Goal: Task Accomplishment & Management: Use online tool/utility

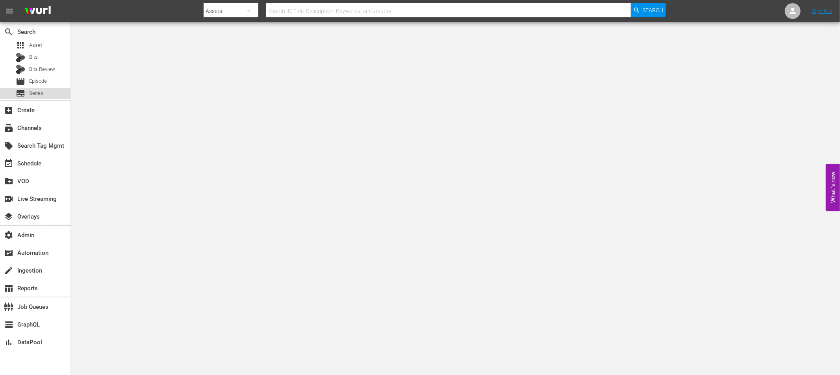
click at [48, 92] on div "subtitles Series" at bounding box center [35, 93] width 71 height 11
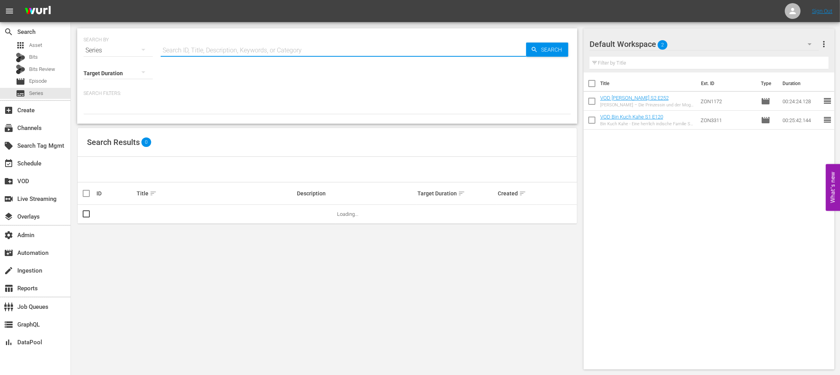
click at [185, 52] on input "text" at bounding box center [344, 50] width 366 height 19
paste input "The Race for the Atomic Bomb"
type input "The Race for the Atomic Bomb"
click at [174, 217] on td "The Race for the Atomic Bomb" at bounding box center [216, 214] width 161 height 19
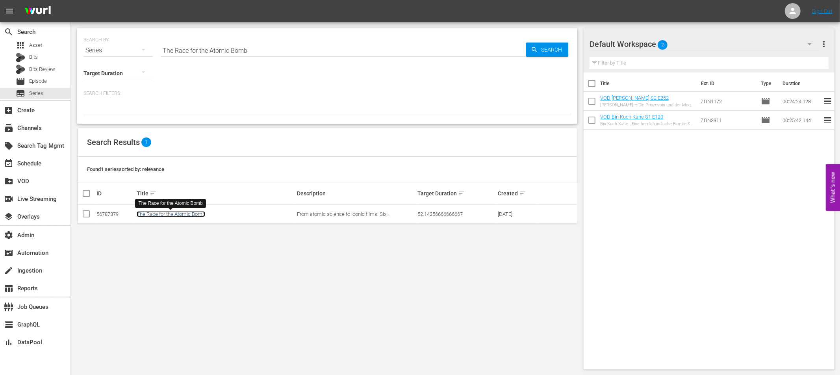
click at [175, 215] on link "The Race for the Atomic Bomb" at bounding box center [171, 214] width 69 height 6
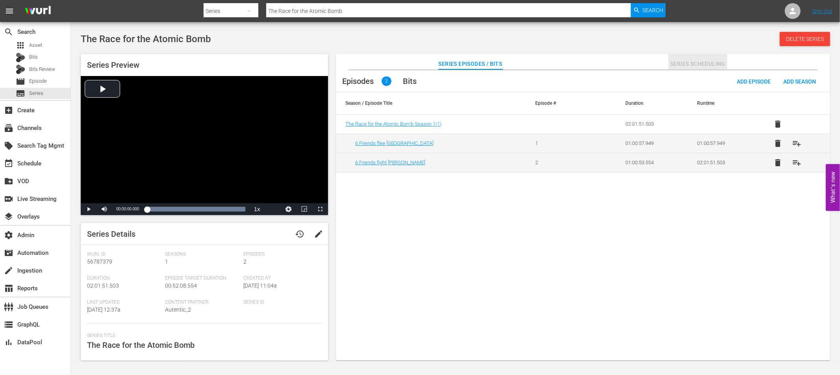
click at [688, 66] on span "Series Scheduling" at bounding box center [698, 64] width 59 height 10
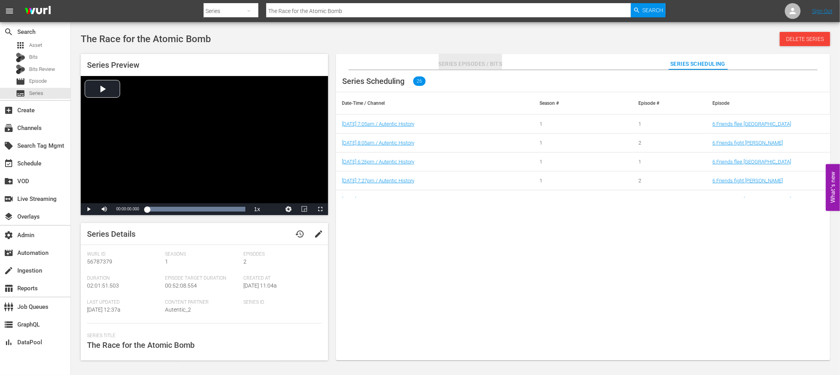
click at [475, 65] on span "Series Episodes / Bits" at bounding box center [471, 64] width 64 height 10
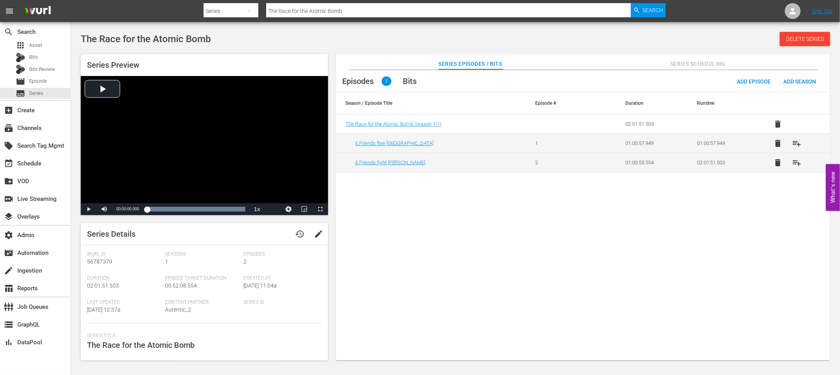
scroll to position [147, 0]
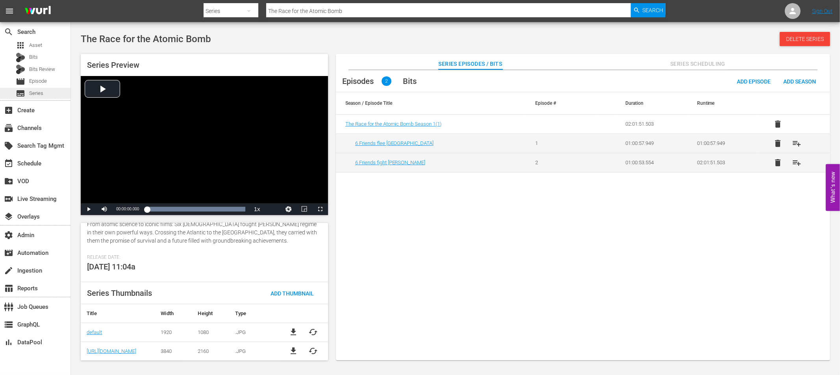
click at [38, 93] on span "Series" at bounding box center [36, 93] width 14 height 8
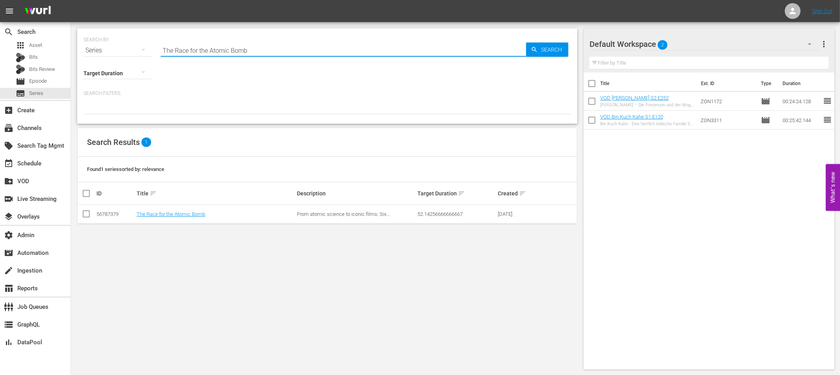
drag, startPoint x: 267, startPoint y: 48, endPoint x: 160, endPoint y: 52, distance: 107.3
click at [165, 49] on input "The Race for the Atomic Bomb" at bounding box center [344, 50] width 366 height 19
paste input "Hitler’s Displaced War Children"
drag, startPoint x: 167, startPoint y: 52, endPoint x: 166, endPoint y: 59, distance: 7.1
click at [166, 52] on input "THitler’s Displaced War Children" at bounding box center [344, 50] width 366 height 19
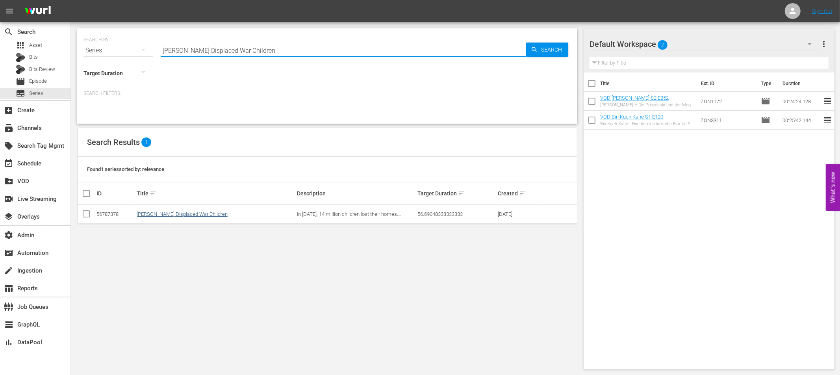
type input "Hitler’s Displaced War Children"
click at [158, 216] on link "Hitler's Displaced War Children" at bounding box center [182, 214] width 91 height 6
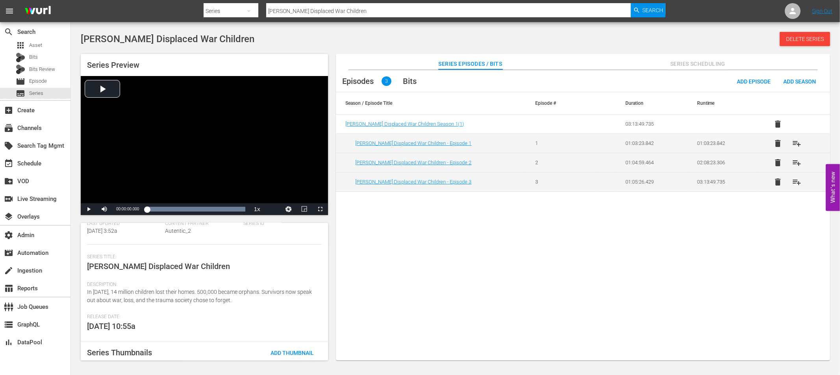
scroll to position [119, 0]
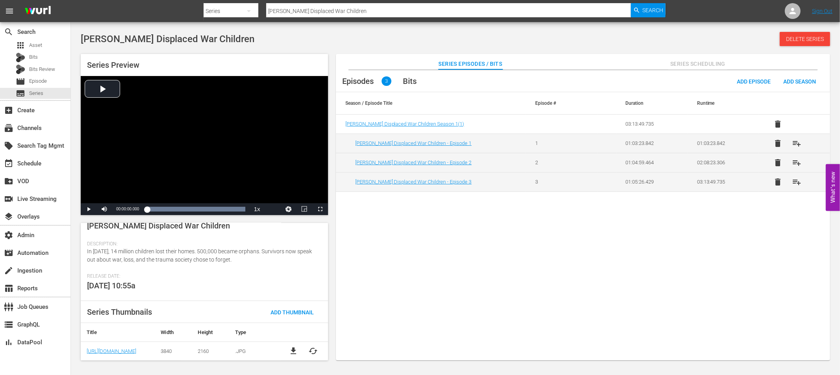
click at [310, 352] on span "cached" at bounding box center [313, 350] width 9 height 9
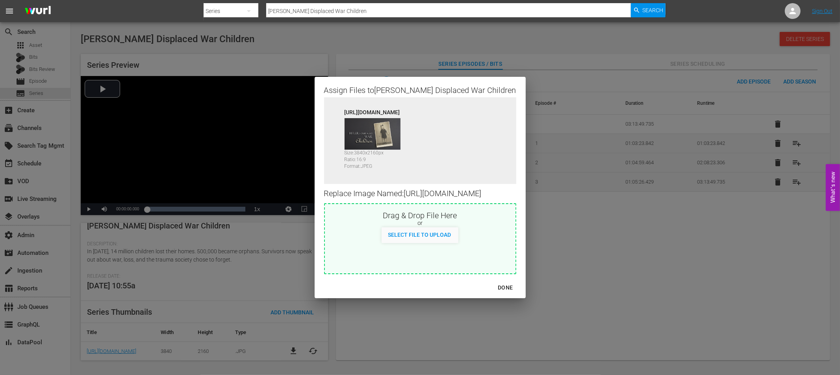
click at [516, 293] on div "DONE" at bounding box center [506, 288] width 28 height 10
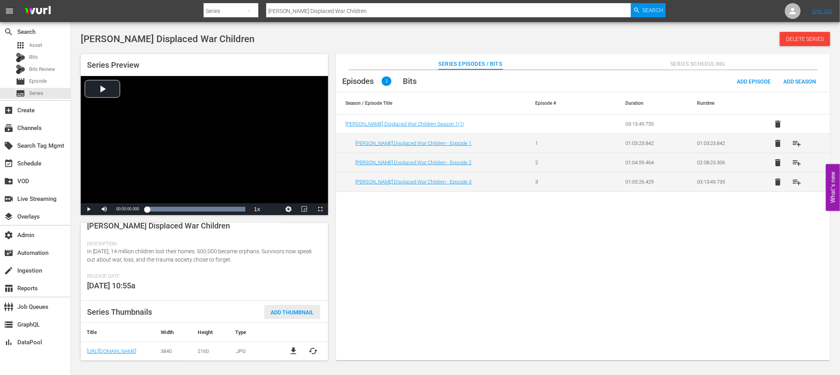
click at [290, 312] on span "Add Thumbnail" at bounding box center [292, 312] width 56 height 6
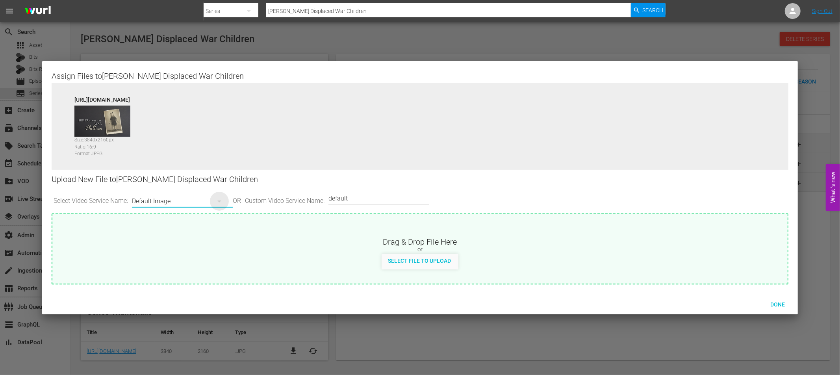
click at [221, 201] on icon "button" at bounding box center [220, 202] width 4 height 2
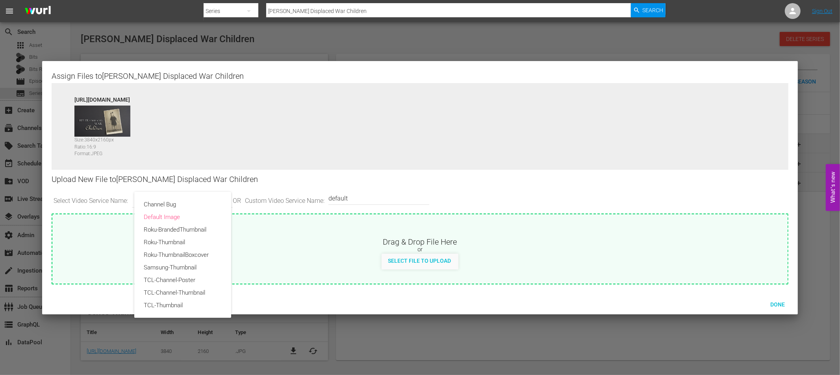
click at [779, 306] on div "Channel Bug Default Image Roku-BrandedThumbnail Roku-Thumbnail Roku-ThumbnailBo…" at bounding box center [420, 187] width 840 height 375
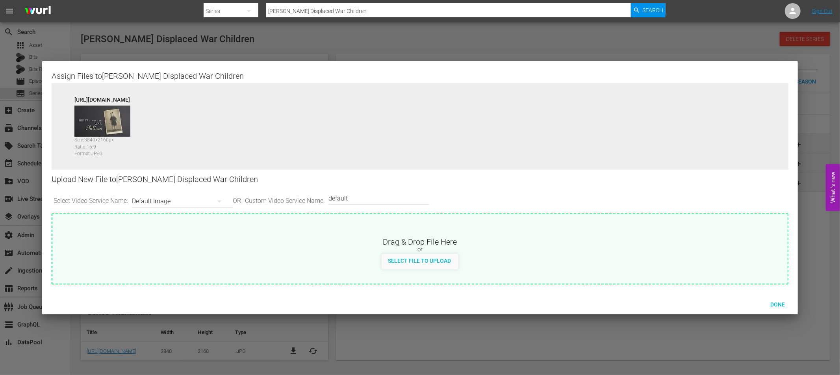
click at [779, 304] on span "Done" at bounding box center [777, 304] width 27 height 6
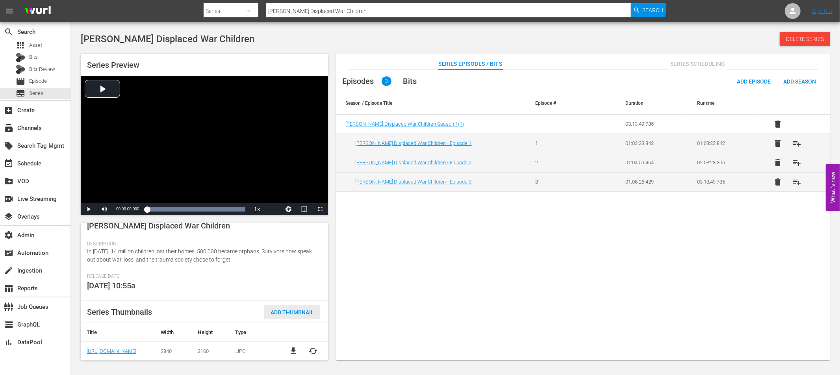
click at [280, 309] on span "Add Thumbnail" at bounding box center [292, 312] width 56 height 6
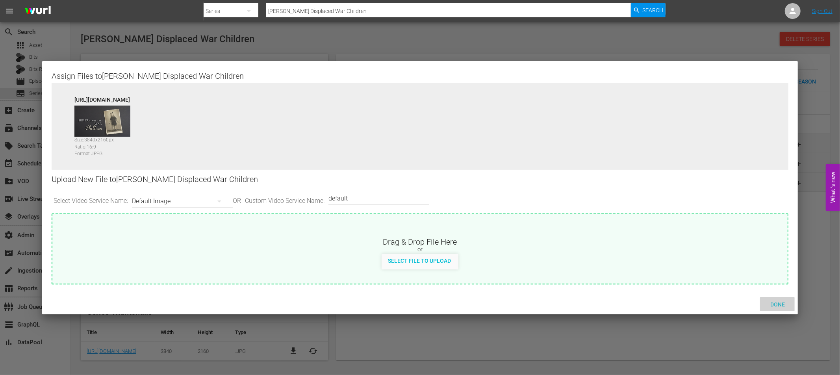
drag, startPoint x: 780, startPoint y: 304, endPoint x: 781, endPoint y: 247, distance: 56.4
click at [780, 304] on span "Done" at bounding box center [777, 304] width 27 height 6
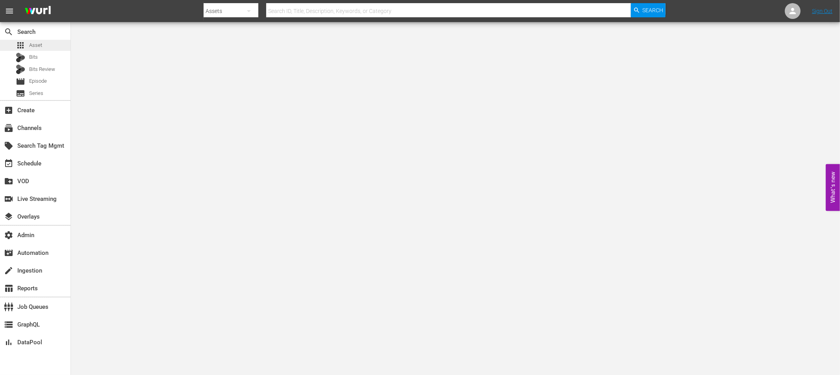
click at [29, 45] on span "Asset" at bounding box center [35, 45] width 13 height 8
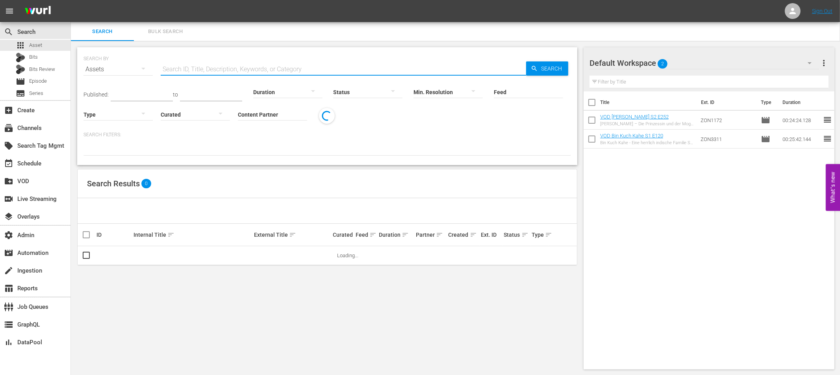
drag, startPoint x: 191, startPoint y: 67, endPoint x: 220, endPoint y: 73, distance: 29.8
click at [193, 68] on input "text" at bounding box center [344, 69] width 366 height 19
paste input "WGAG6807_4063"
type input "WGAG6807_4063"
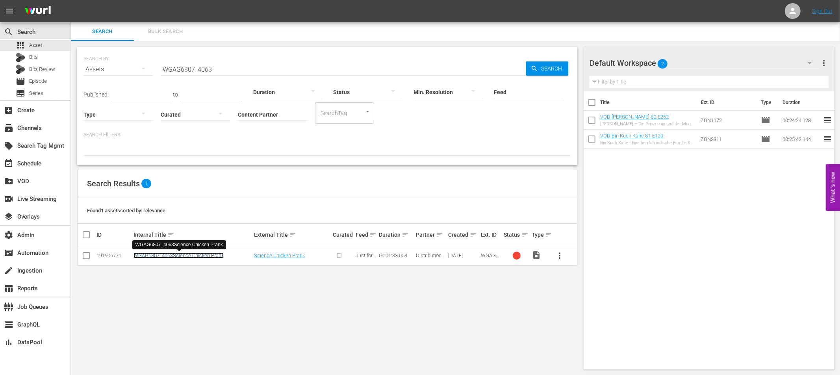
click at [206, 255] on link "WGAG6807_4063Science Chicken Prank" at bounding box center [179, 256] width 90 height 6
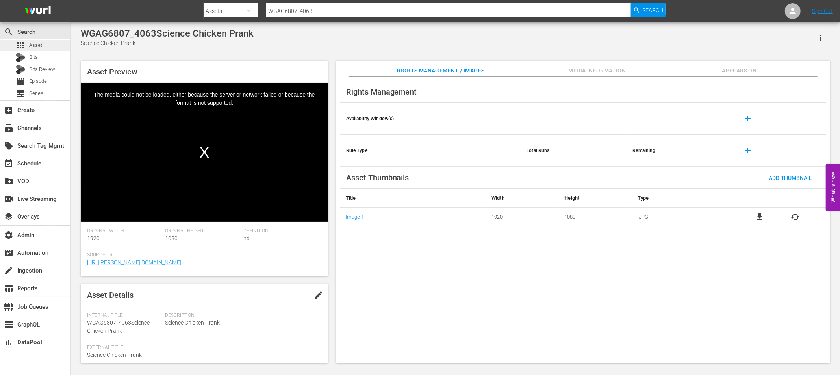
click at [41, 46] on span "Asset" at bounding box center [35, 45] width 13 height 8
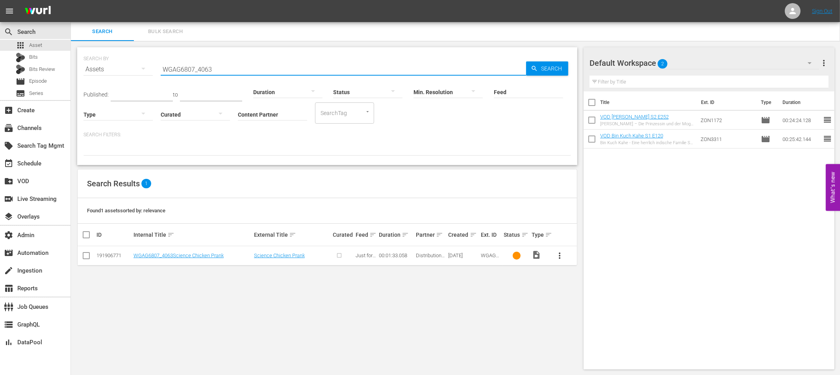
drag, startPoint x: 218, startPoint y: 71, endPoint x: 132, endPoint y: 68, distance: 86.0
click at [132, 68] on div "SEARCH BY Search By Assets Search ID, Title, Description, Keywords, or Category…" at bounding box center [328, 64] width 488 height 28
paste input "2_403"
type input "WGAG6802_4033"
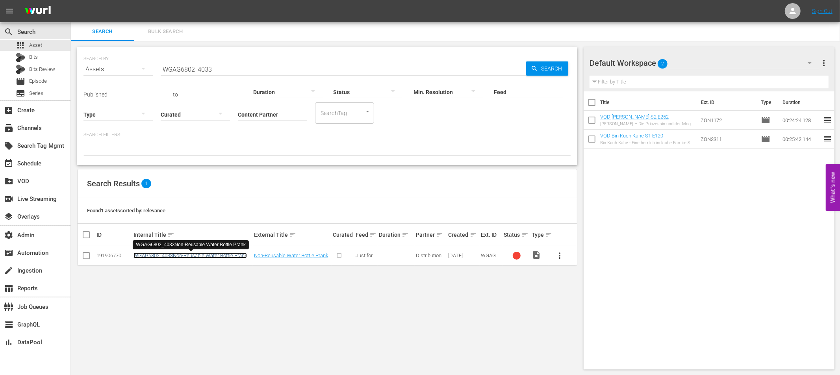
click at [216, 255] on link "WGAG6802_4033Non-Reusable Water Bottle Prank" at bounding box center [190, 256] width 113 height 6
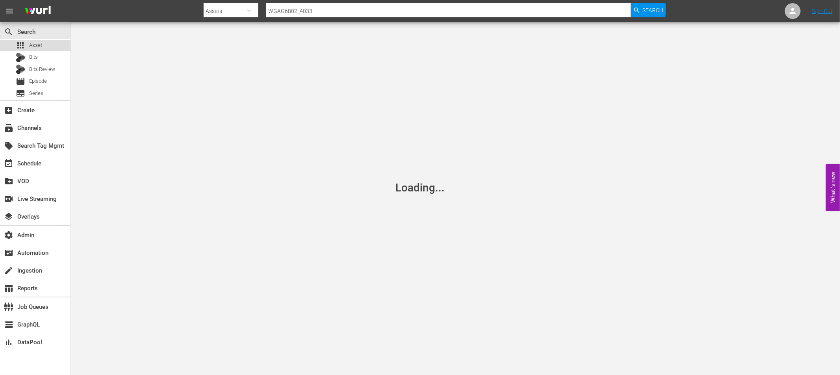
click at [46, 46] on div "apps Asset" at bounding box center [35, 45] width 71 height 11
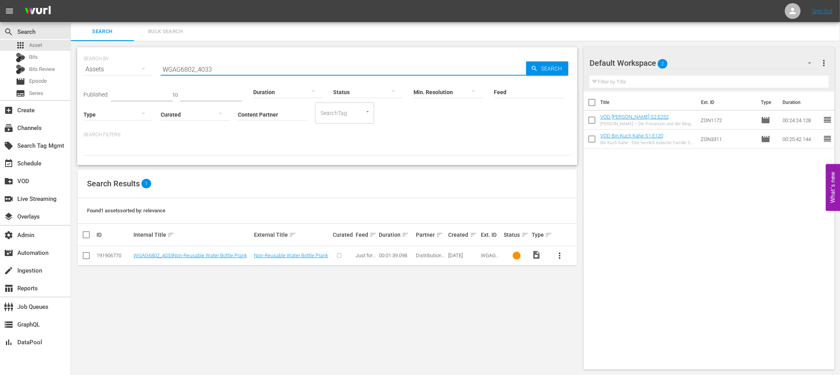
drag, startPoint x: 218, startPoint y: 71, endPoint x: 136, endPoint y: 71, distance: 82.0
click at [130, 70] on div "SEARCH BY Search By Assets Search ID, Title, Description, Keywords, or Category…" at bounding box center [328, 64] width 488 height 28
paste input "8_4036"
type input "WGAG6808_4036"
click at [197, 255] on link "WGAG6808_4036Moving Hand Prank" at bounding box center [175, 256] width 82 height 6
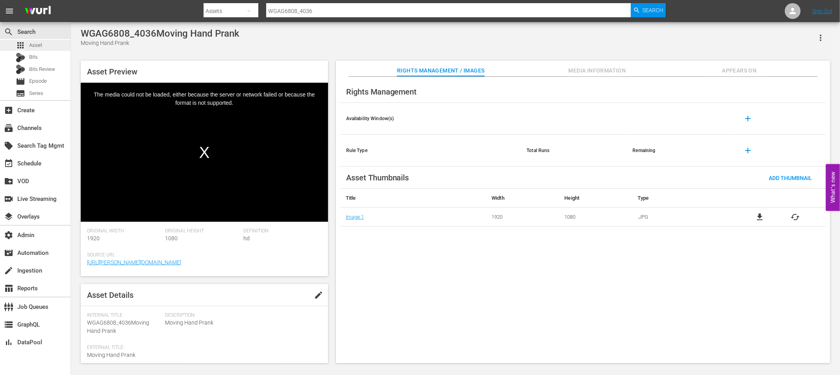
click at [37, 45] on span "Asset" at bounding box center [35, 45] width 13 height 8
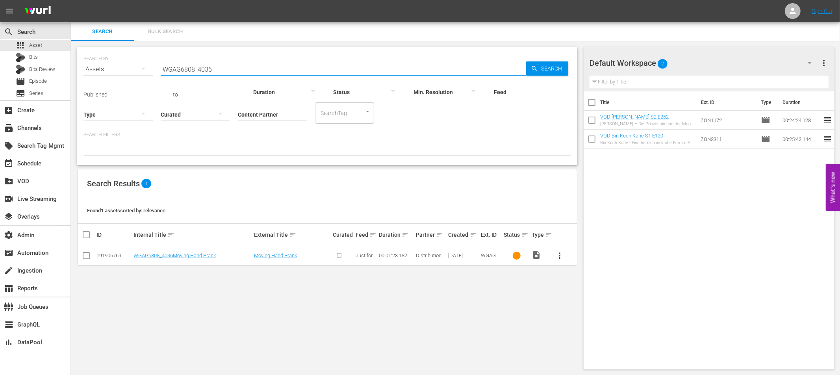
drag, startPoint x: 214, startPoint y: 66, endPoint x: 135, endPoint y: 66, distance: 79.2
click at [135, 66] on div "SEARCH BY Search By Assets Search ID, Title, Description, Keywords, or Category…" at bounding box center [328, 64] width 488 height 28
paste input "3_4089"
type input "WGAG6803_4089"
click at [213, 257] on link "WGAG6803_4089Doing The Right Thing Prank" at bounding box center [185, 256] width 102 height 6
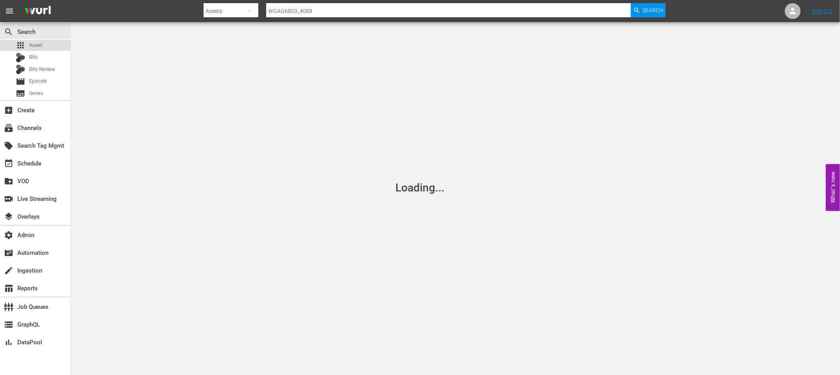
click at [41, 46] on span "Asset" at bounding box center [35, 45] width 13 height 8
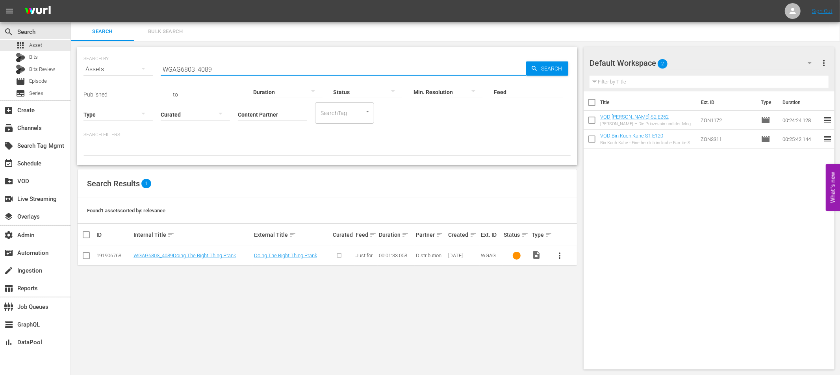
drag, startPoint x: 216, startPoint y: 70, endPoint x: 122, endPoint y: 72, distance: 94.2
click at [122, 72] on div "SEARCH BY Search By Assets Search ID, Title, Description, Keywords, or Category…" at bounding box center [328, 64] width 488 height 28
paste input "6_4062"
type input "WGAG6806_4062"
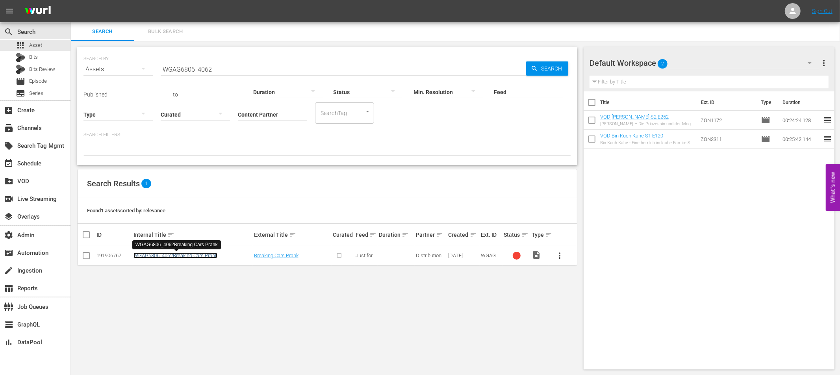
click at [192, 256] on link "WGAG6806_4062Breaking Cars Prank" at bounding box center [176, 256] width 84 height 6
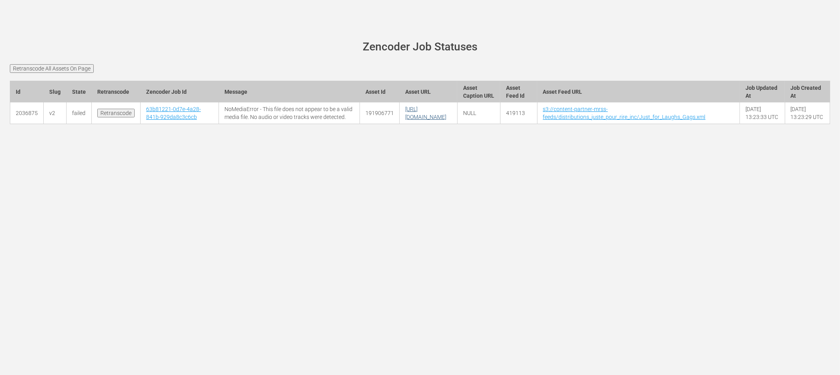
drag, startPoint x: 507, startPoint y: 138, endPoint x: 449, endPoint y: 138, distance: 58.3
click at [449, 124] on td "[URL][DOMAIN_NAME]" at bounding box center [429, 113] width 58 height 22
copy link "WGAG6807_4063.mov"
click at [50, 72] on input "Retranscode All Assets On Page" at bounding box center [52, 68] width 84 height 9
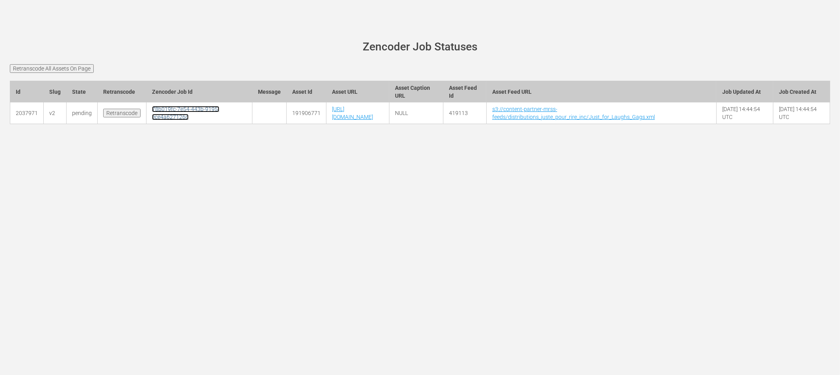
click at [176, 117] on link "78b019fc-7e54-443b-9195-ece4a627126d" at bounding box center [185, 113] width 67 height 14
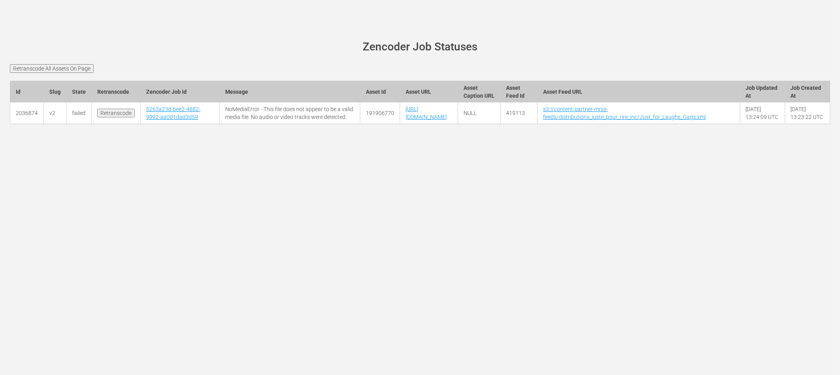
click at [70, 69] on input "Retranscode All Assets On Page" at bounding box center [52, 68] width 84 height 9
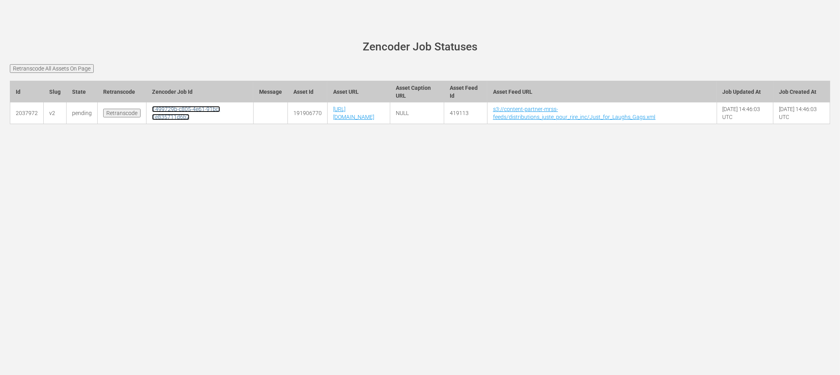
click at [164, 115] on link "1499729b-c805-4e61-91bc-1e835711d6b2" at bounding box center [186, 113] width 68 height 14
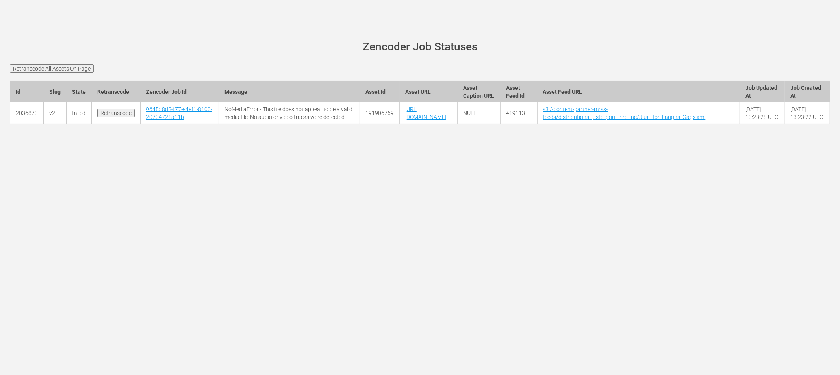
click at [58, 68] on input "Retranscode All Assets On Page" at bounding box center [52, 68] width 84 height 9
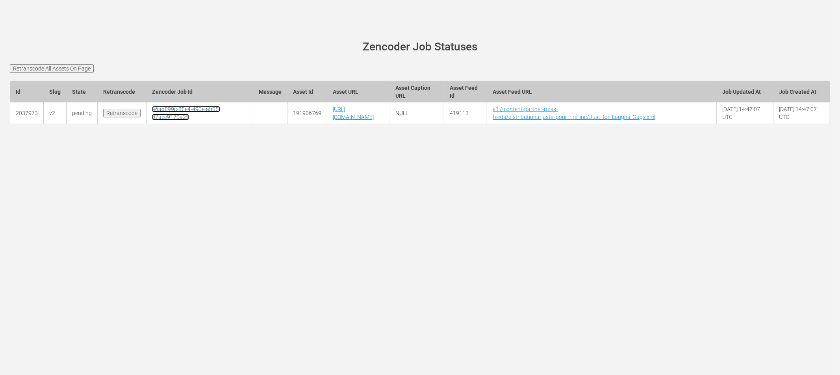
click at [169, 117] on link "a6ad899c-85e4-490e-ab05-37ace9170a25" at bounding box center [186, 113] width 68 height 14
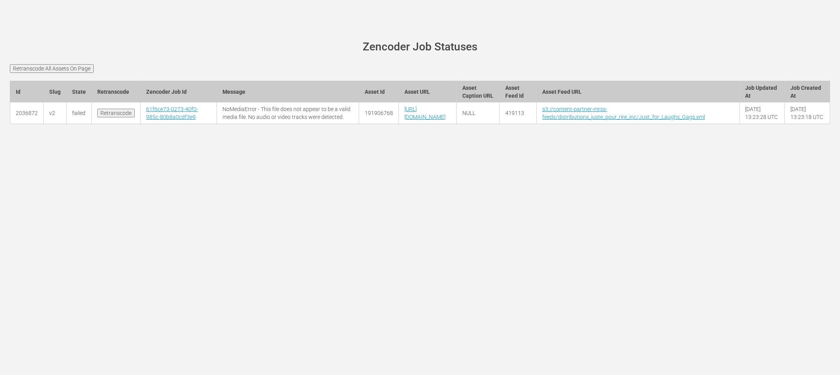
click at [79, 67] on input "Retranscode All Assets On Page" at bounding box center [52, 68] width 84 height 9
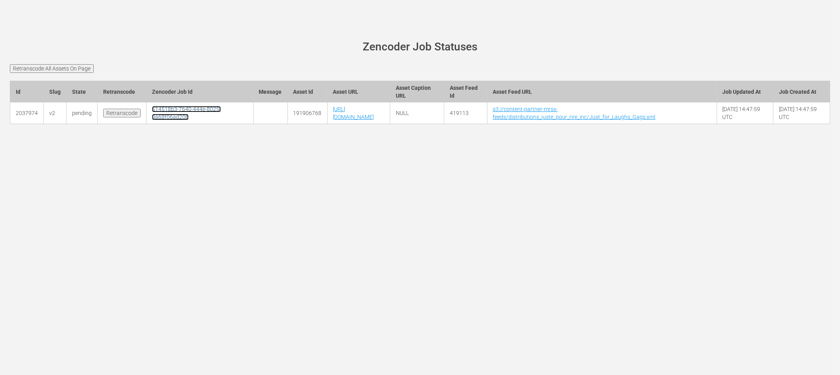
click at [164, 119] on link "514518b3-7640-444e-8025-0a68f06ad20b" at bounding box center [186, 113] width 69 height 14
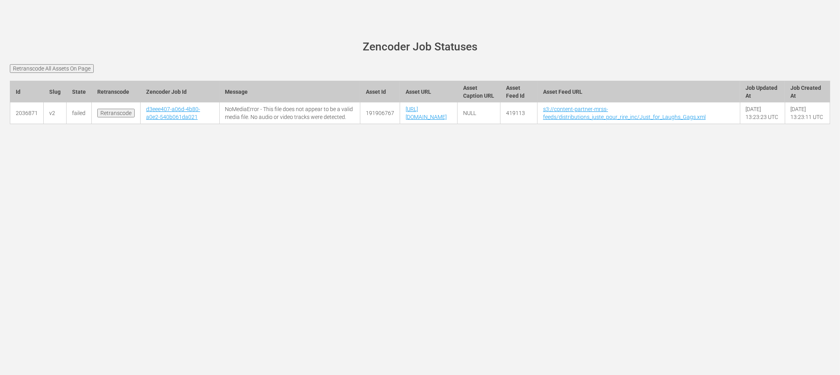
click at [46, 66] on input "Retranscode All Assets On Page" at bounding box center [52, 68] width 84 height 9
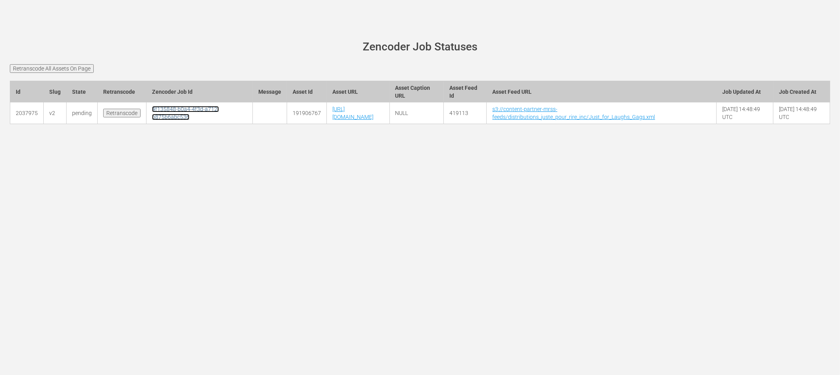
click at [169, 118] on link "4f135848-b0a4-4f3d-a712-b875b6abc536" at bounding box center [185, 113] width 67 height 14
